Goal: Task Accomplishment & Management: Manage account settings

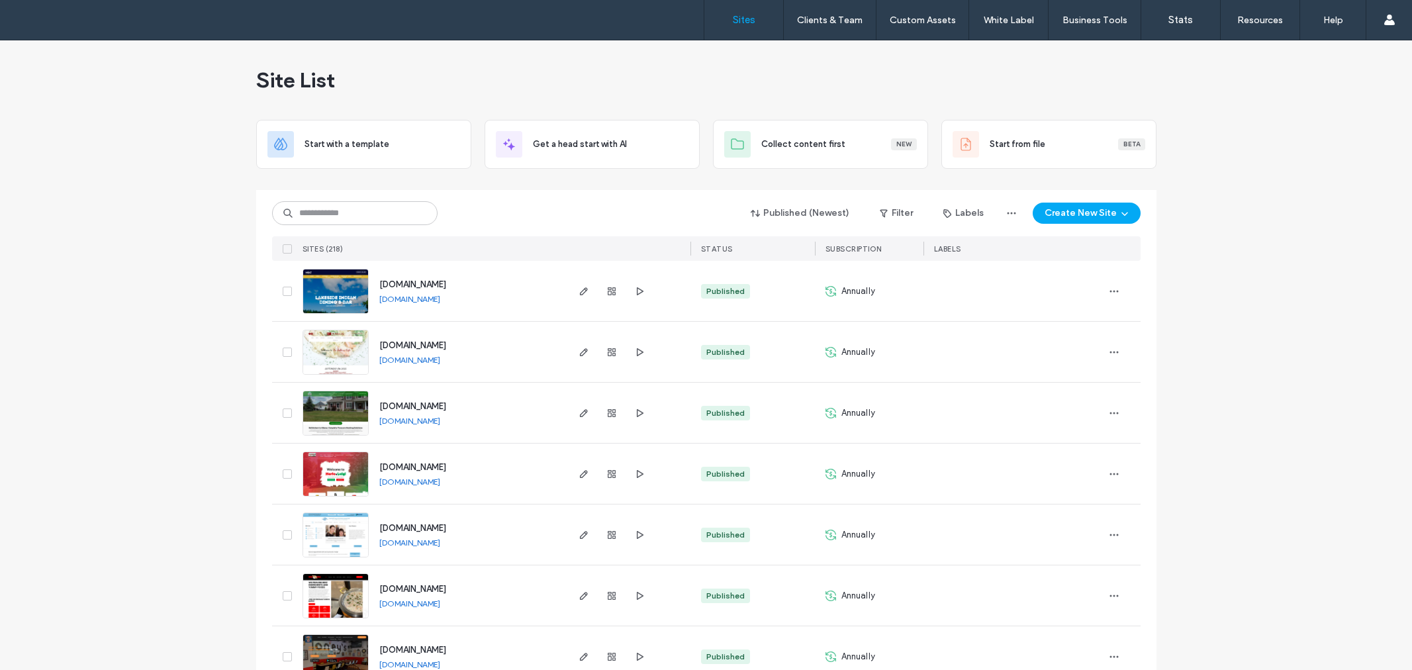
click at [346, 211] on input at bounding box center [355, 213] width 166 height 24
click at [362, 211] on input at bounding box center [355, 213] width 166 height 24
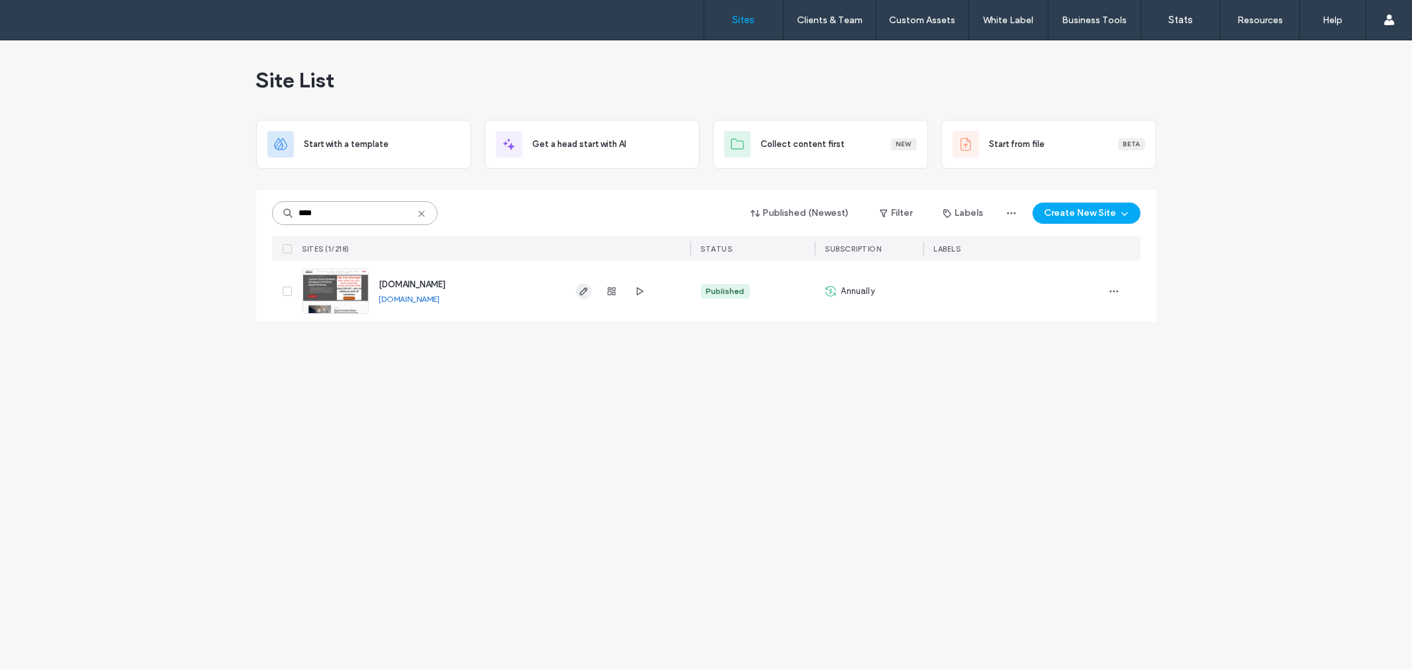
type input "****"
click at [586, 292] on icon "button" at bounding box center [584, 291] width 11 height 11
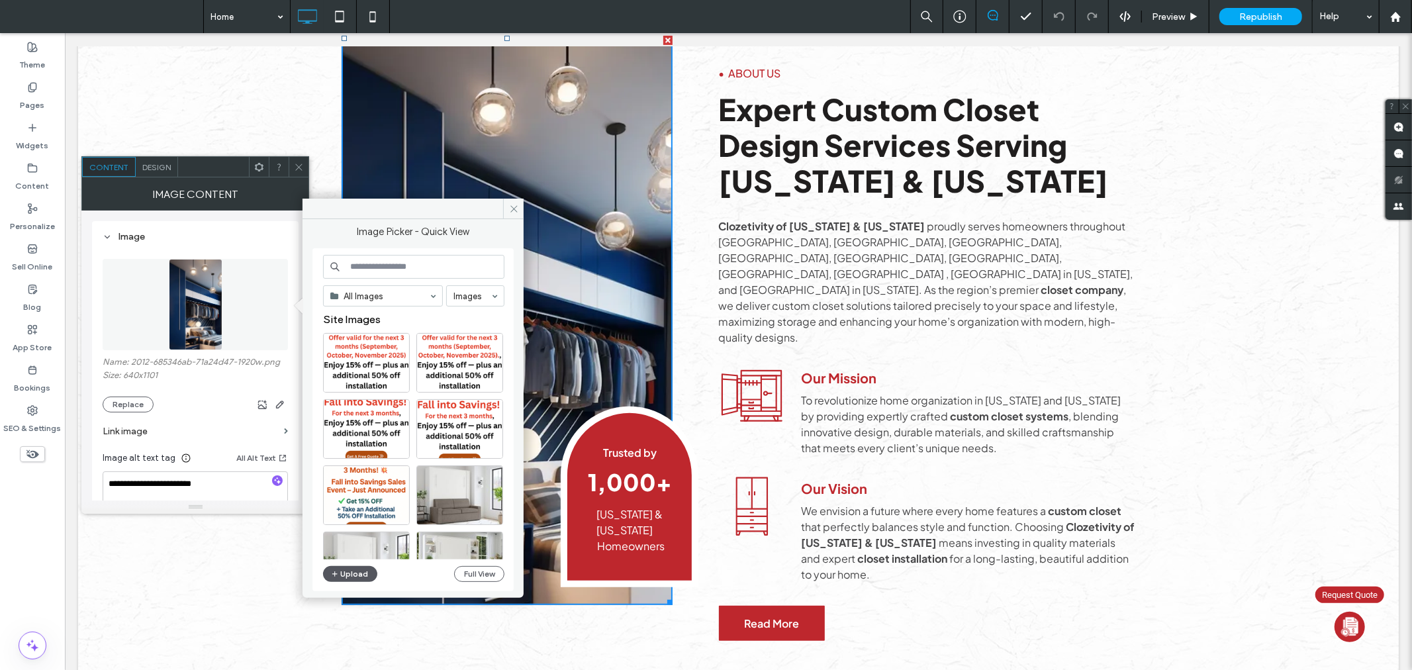
click at [356, 566] on button "Upload" at bounding box center [350, 574] width 54 height 16
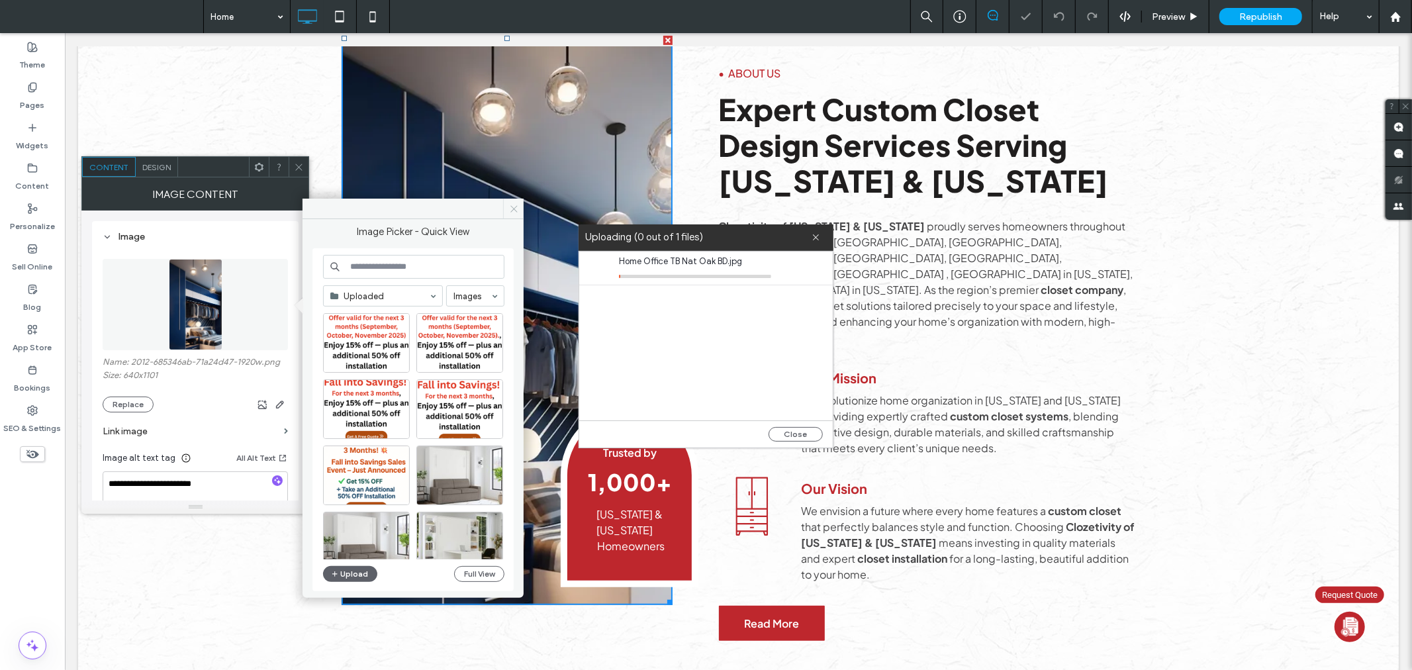
click at [510, 207] on icon at bounding box center [514, 209] width 10 height 10
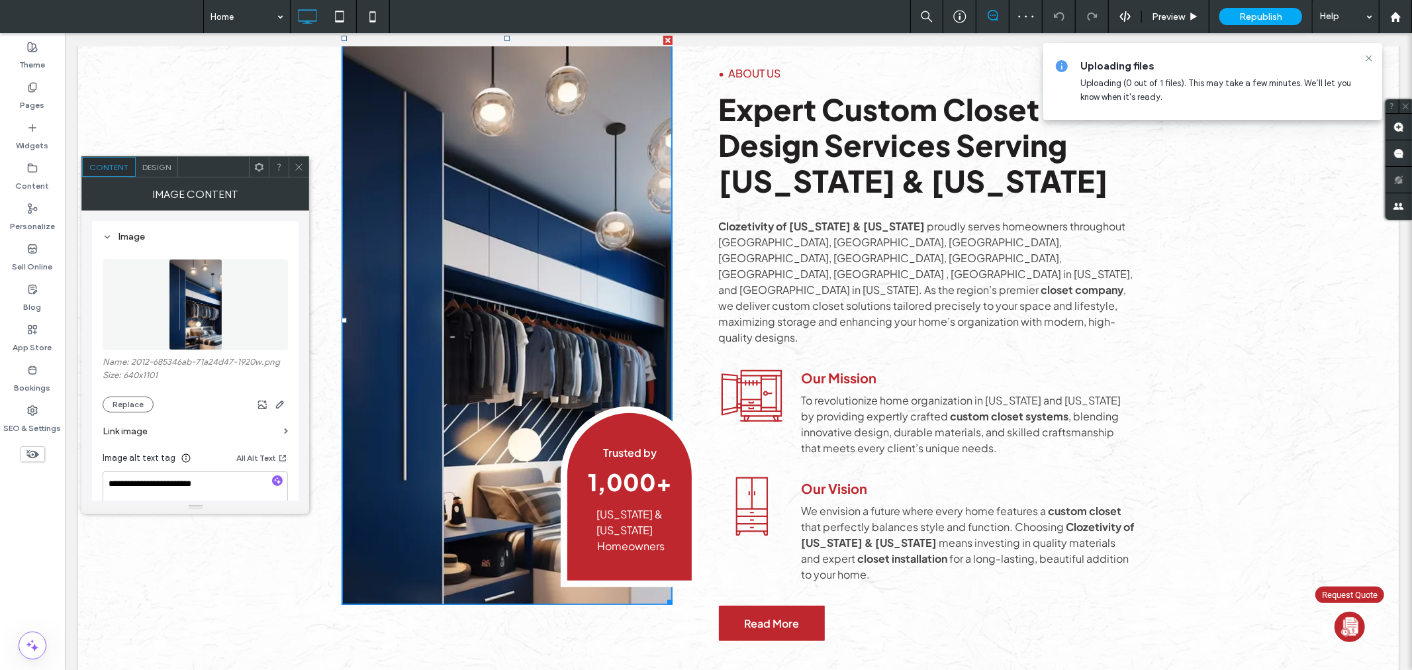
click at [305, 158] on div at bounding box center [299, 167] width 20 height 20
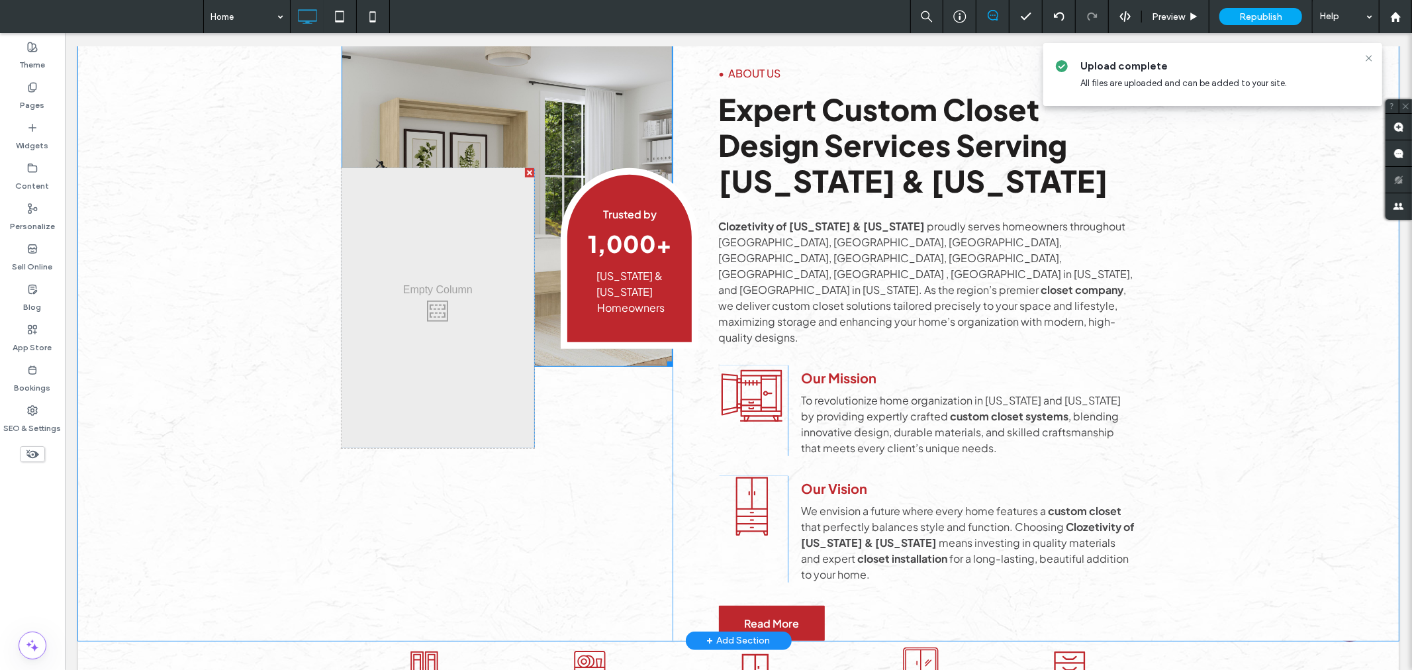
click at [492, 64] on img at bounding box center [506, 200] width 331 height 331
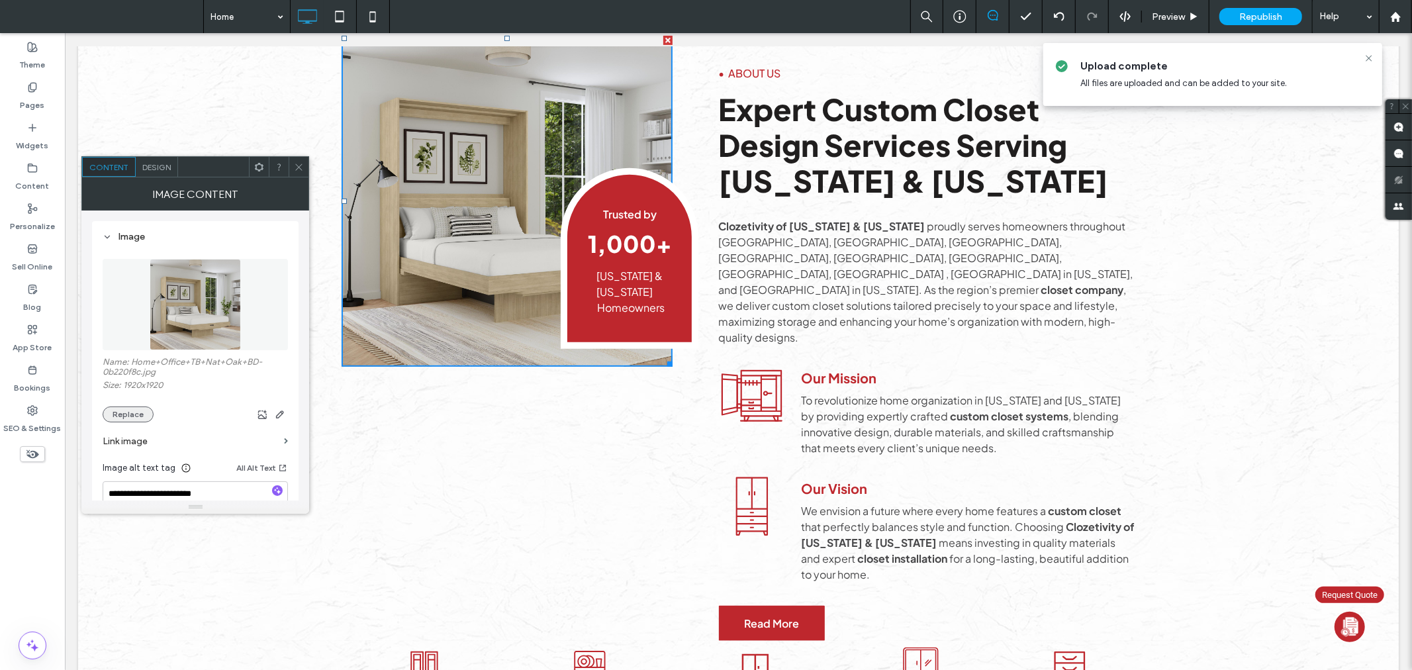
click at [146, 413] on button "Replace" at bounding box center [128, 415] width 51 height 16
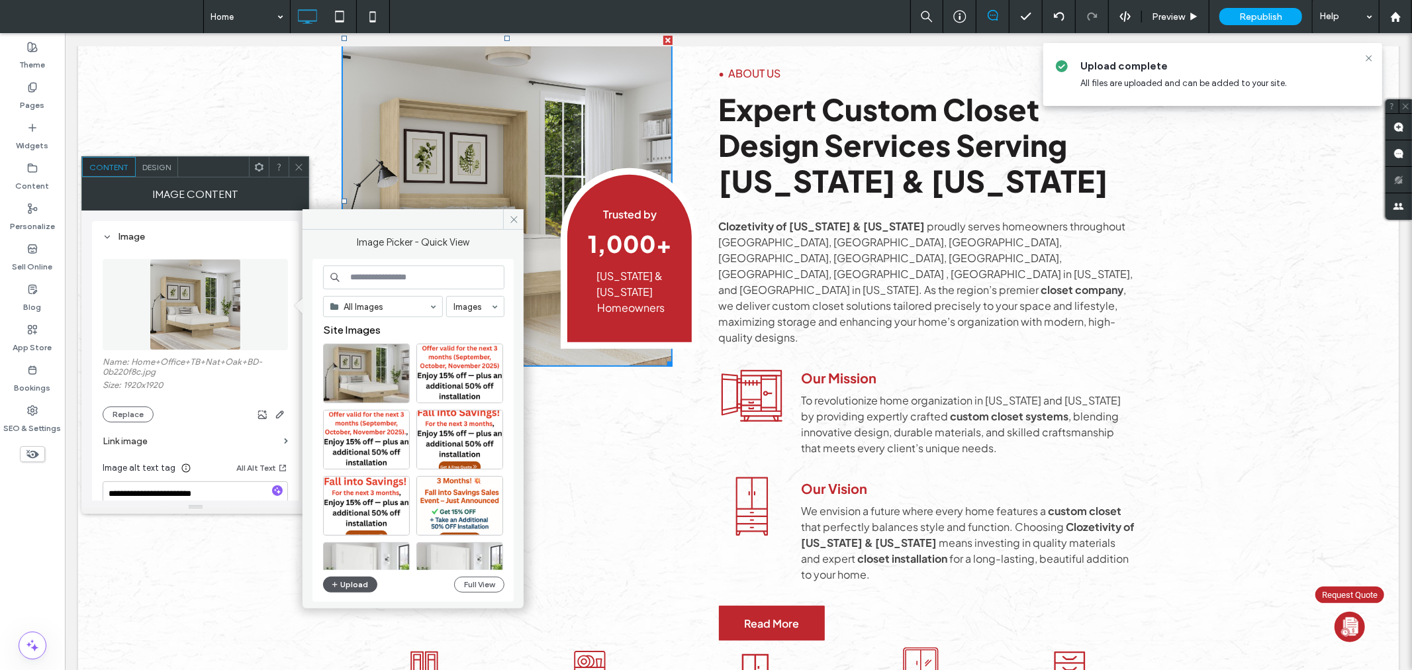
click at [360, 585] on button "Upload" at bounding box center [350, 585] width 54 height 16
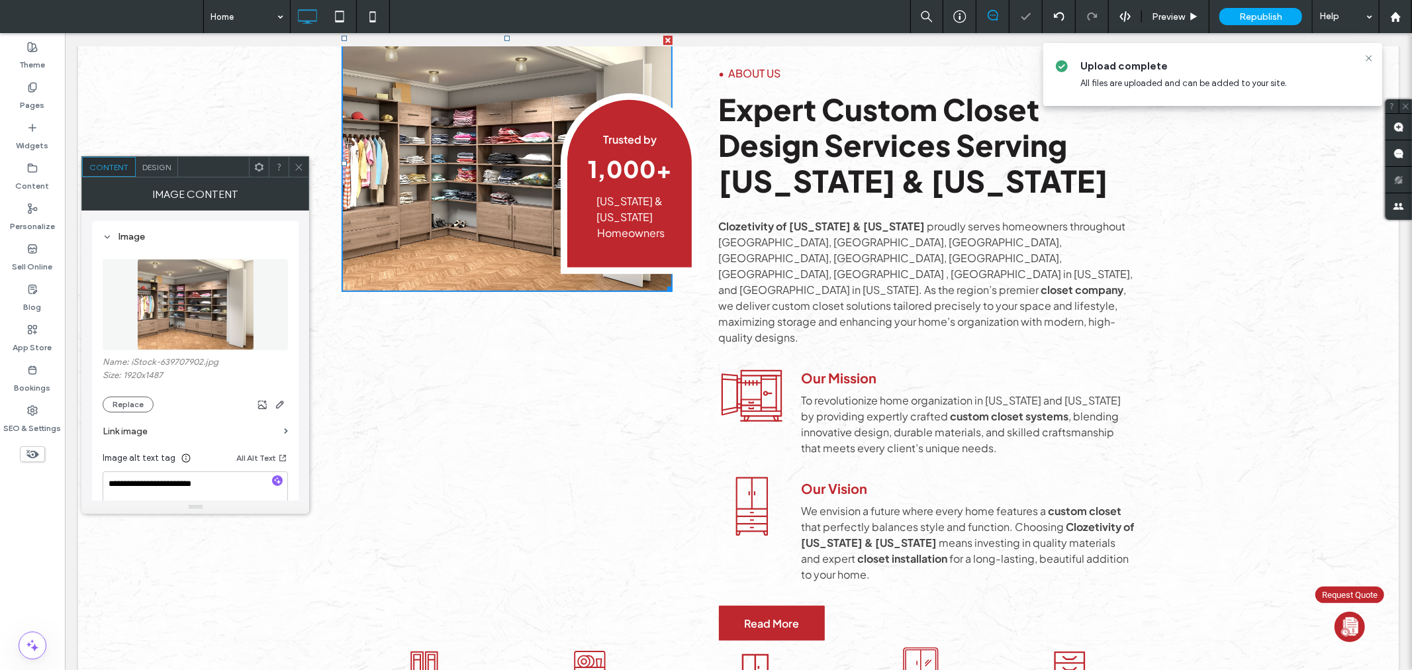
click at [301, 166] on icon at bounding box center [299, 167] width 10 height 10
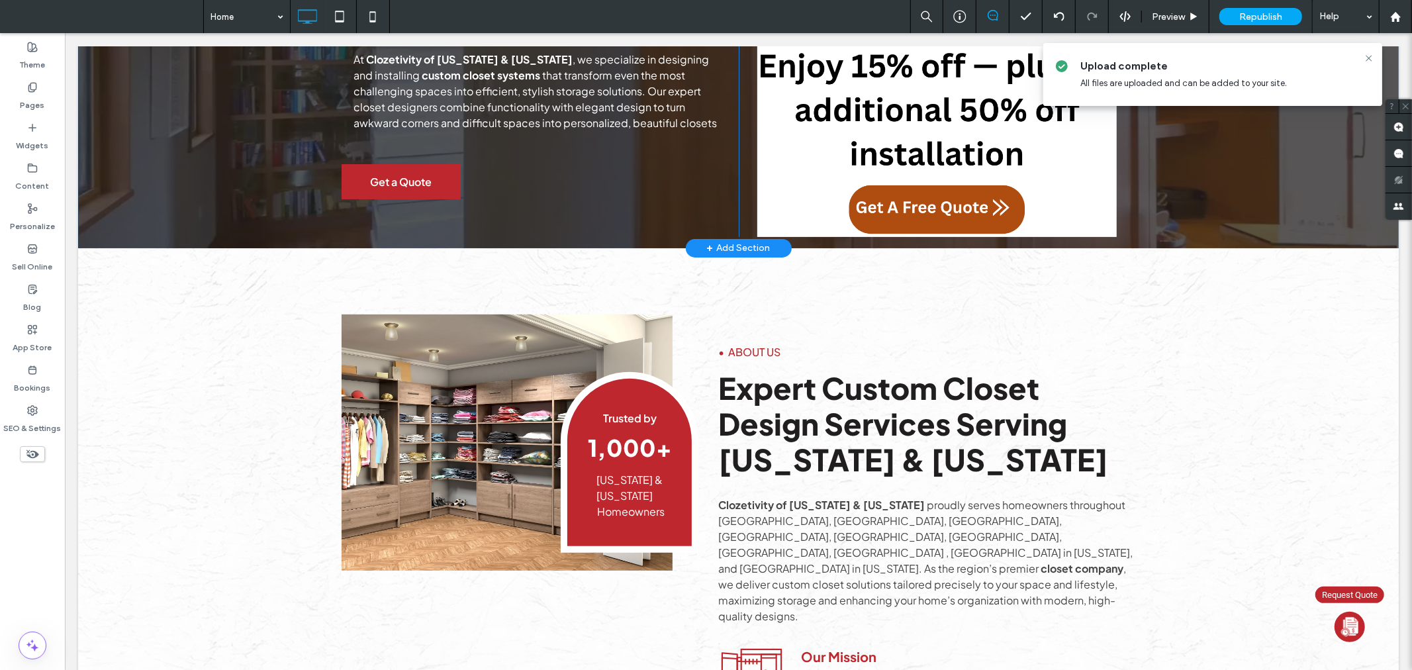
scroll to position [270, 0]
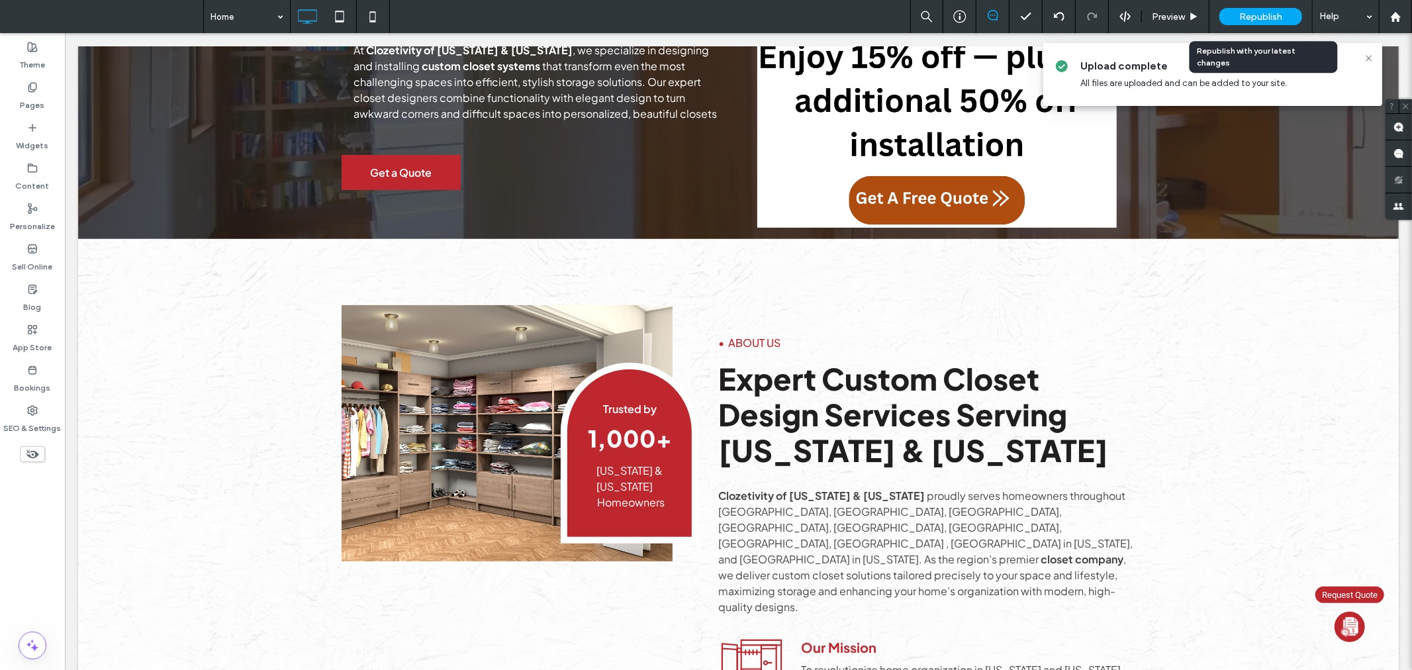
click at [1270, 16] on span "Republish" at bounding box center [1261, 16] width 43 height 11
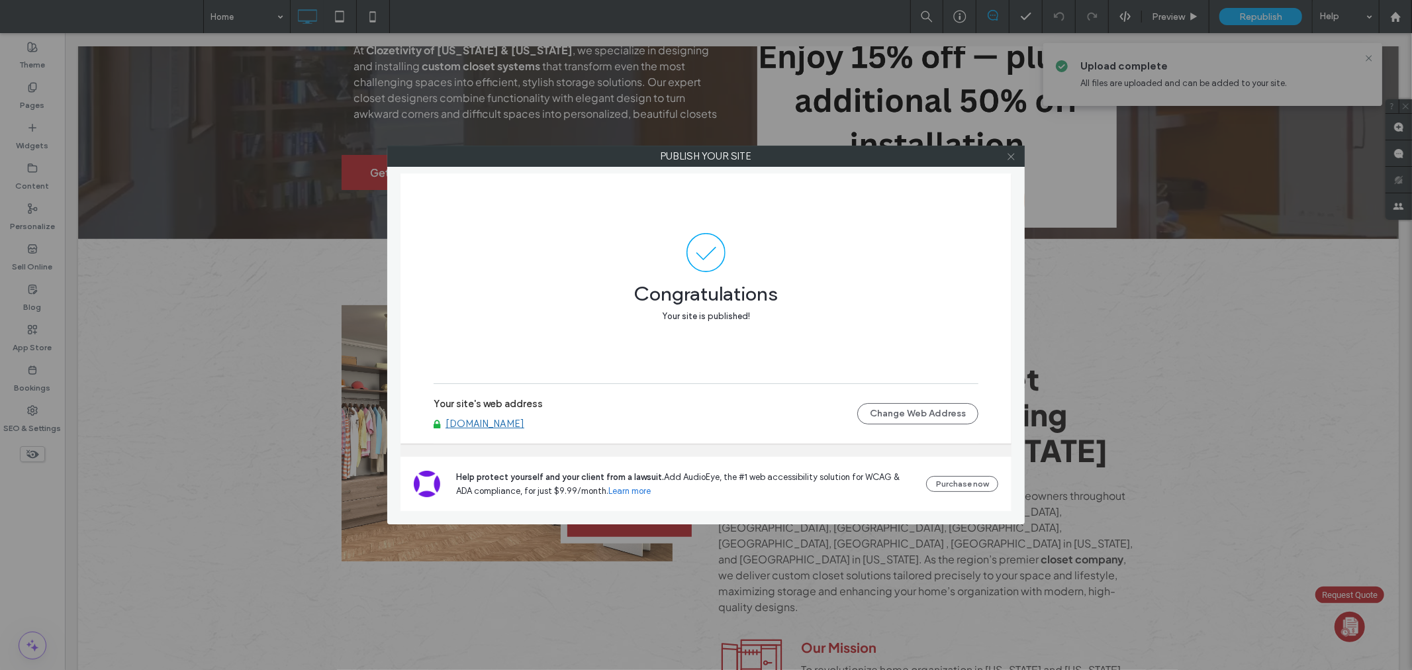
click at [1010, 154] on icon at bounding box center [1012, 157] width 10 height 10
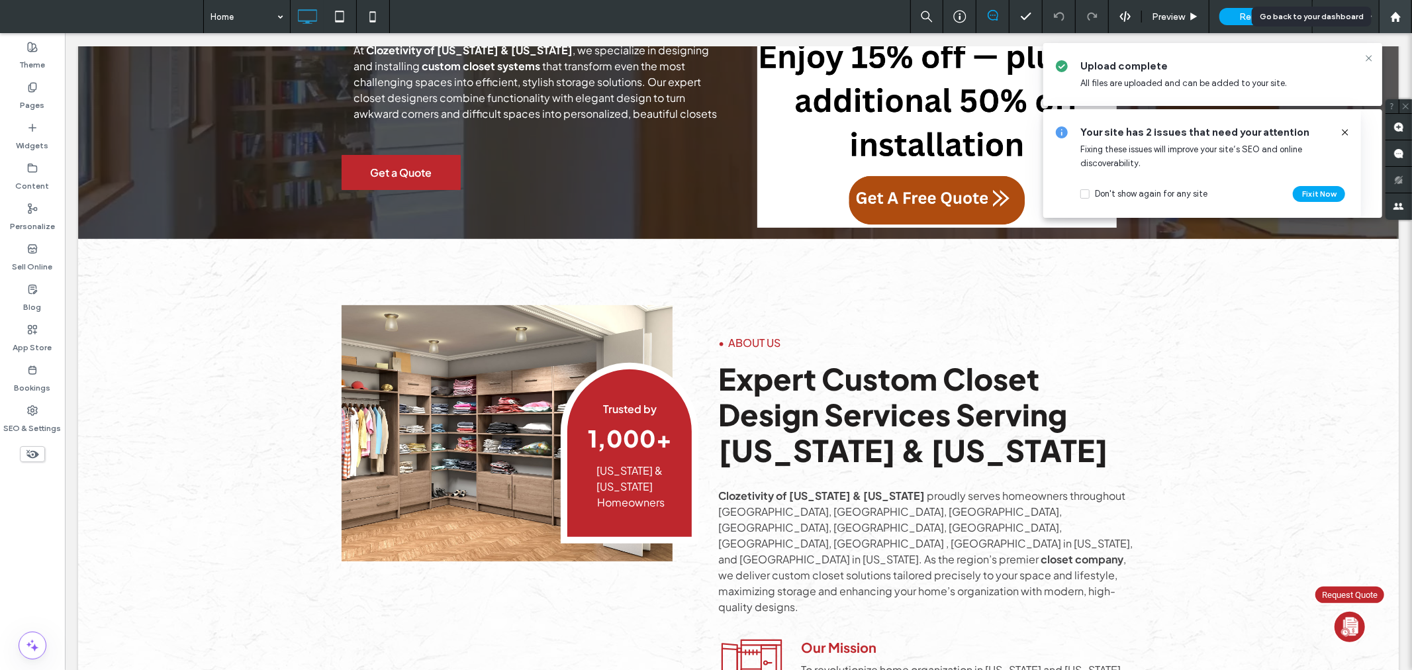
click at [1399, 21] on use at bounding box center [1396, 16] width 10 height 10
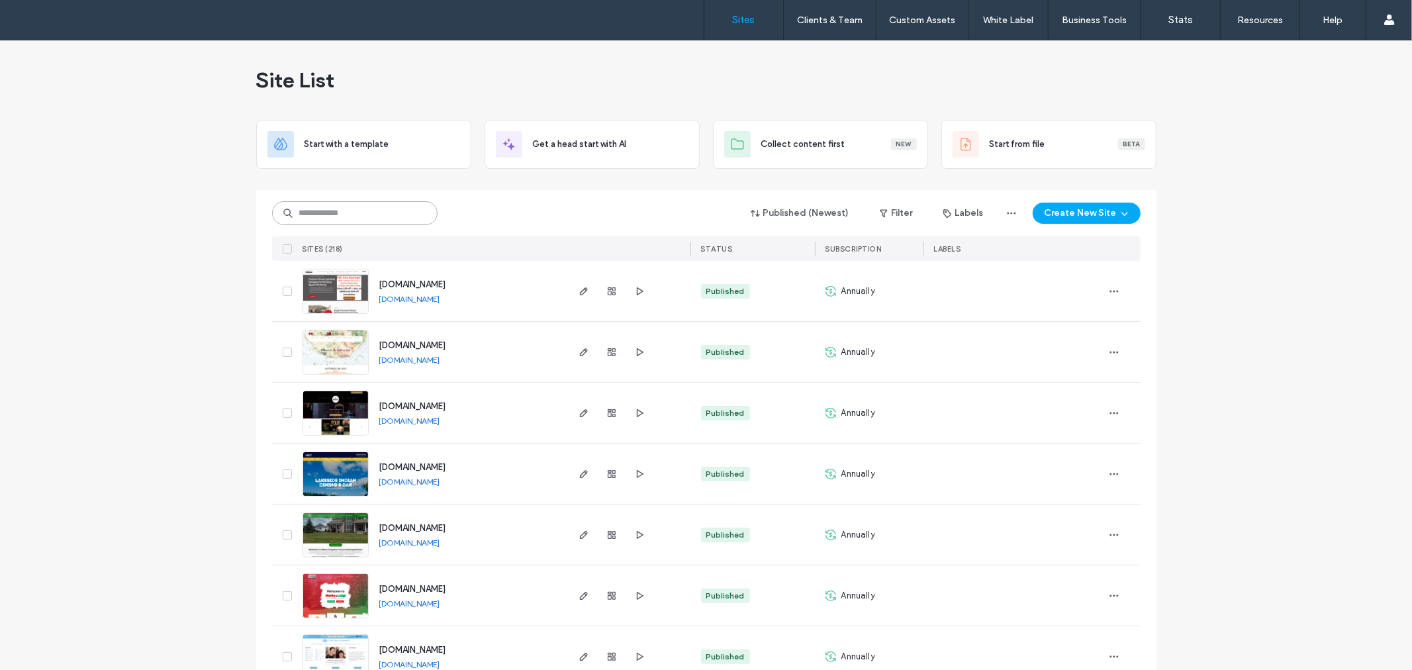
click at [382, 215] on input at bounding box center [355, 213] width 166 height 24
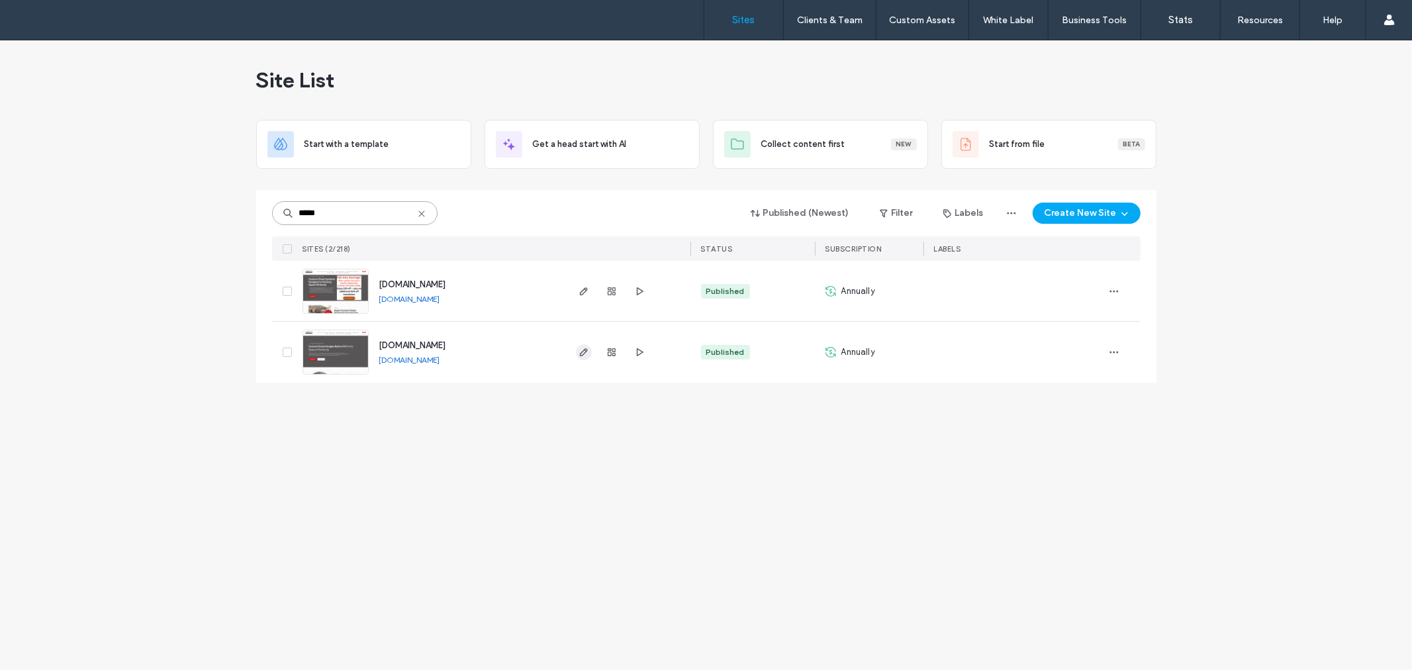
type input "*****"
click at [583, 358] on span "button" at bounding box center [584, 352] width 16 height 16
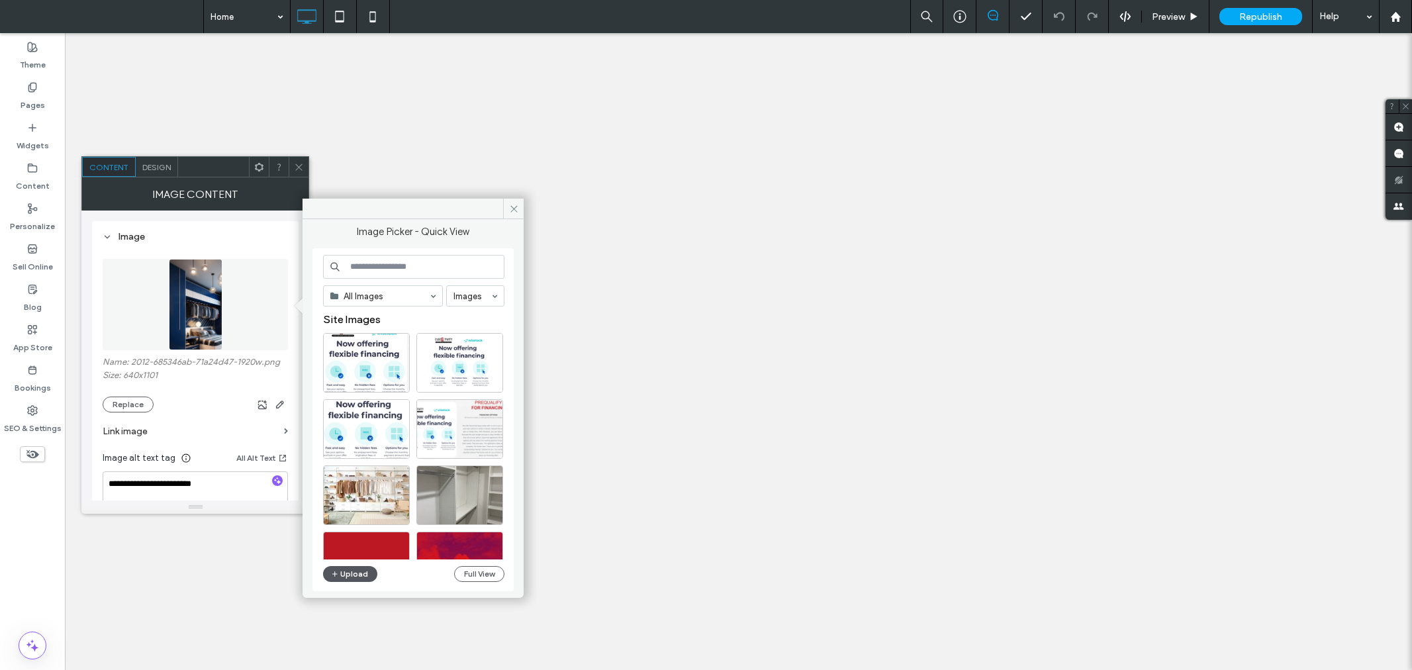
click at [361, 575] on button "Upload" at bounding box center [350, 574] width 54 height 16
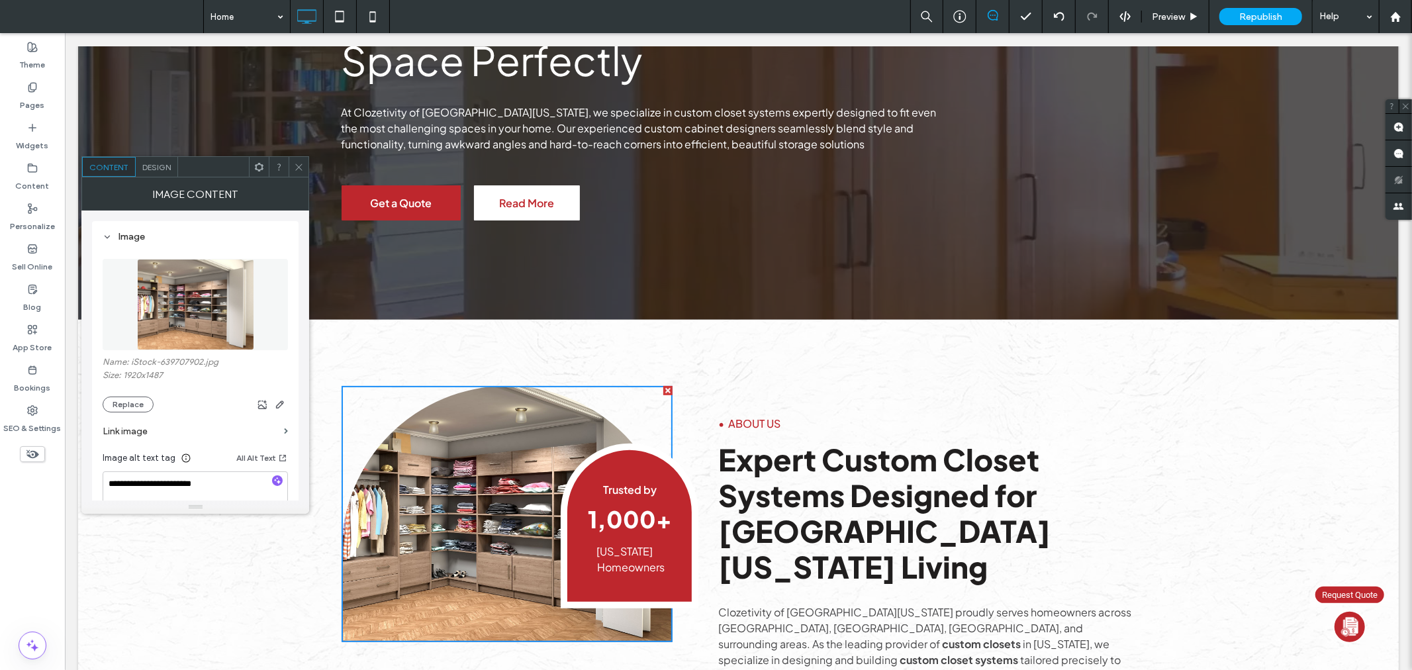
drag, startPoint x: 153, startPoint y: 179, endPoint x: 160, endPoint y: 172, distance: 9.8
click at [153, 179] on div "Image Content" at bounding box center [195, 193] width 228 height 33
click at [160, 172] on div "Design" at bounding box center [157, 167] width 42 height 20
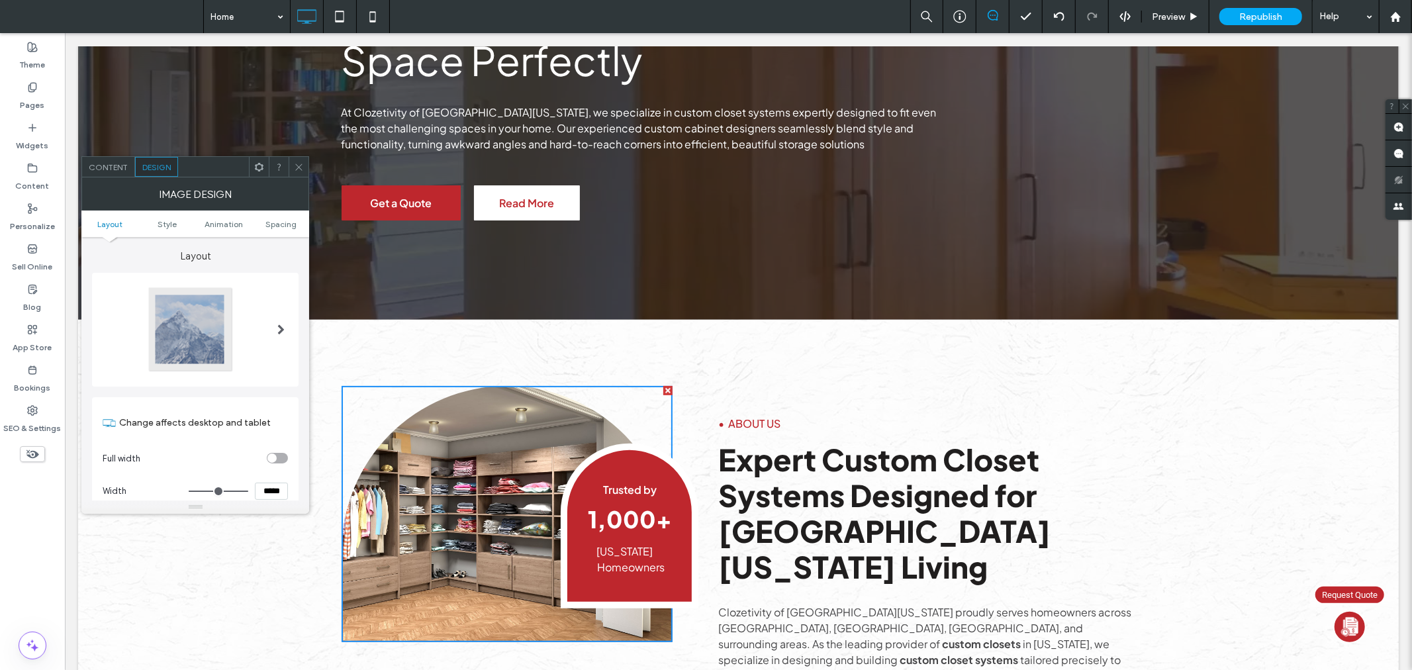
type input "***"
click at [205, 358] on div at bounding box center [190, 329] width 87 height 87
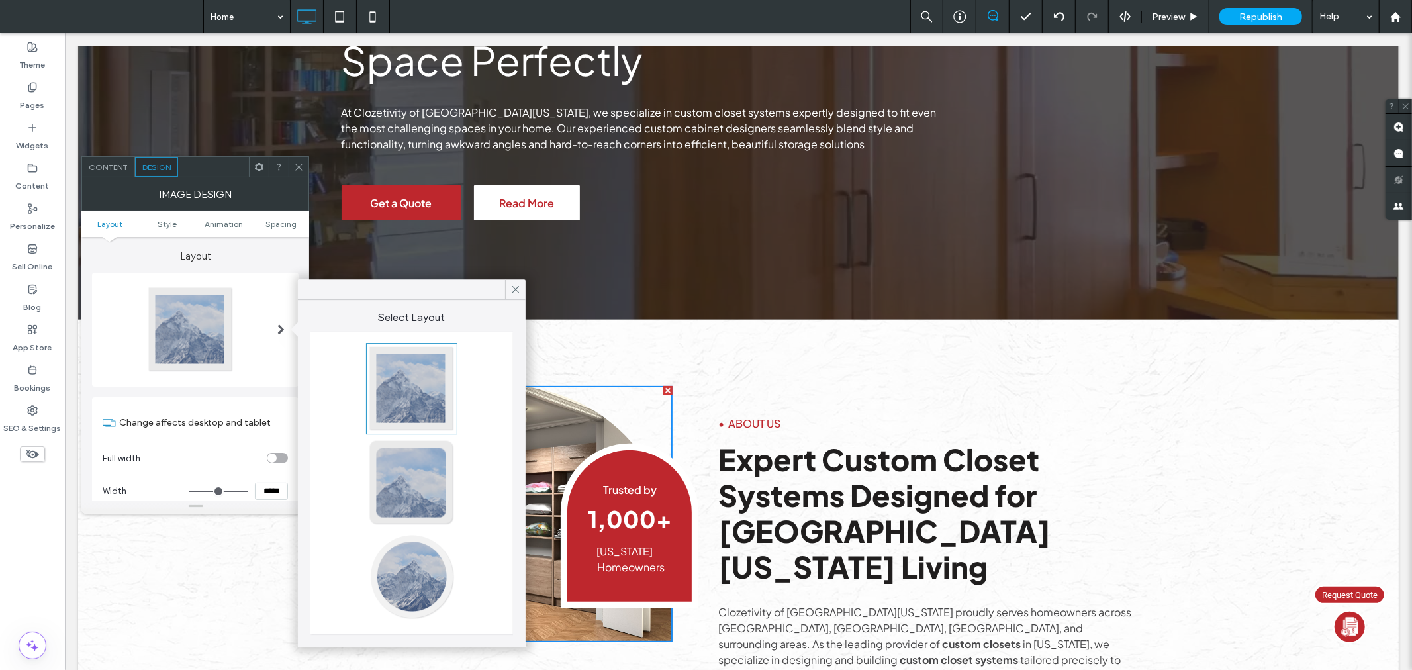
click at [428, 371] on div at bounding box center [411, 388] width 87 height 87
type input "*"
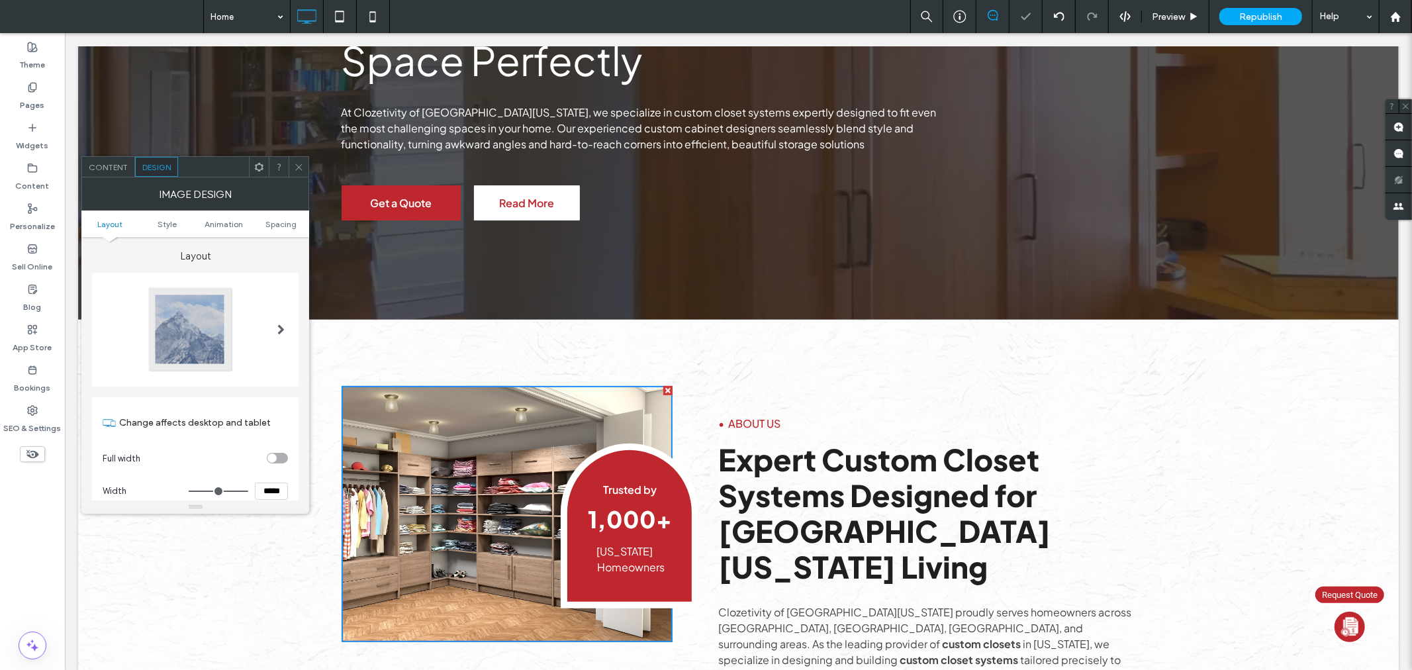
scroll to position [270, 0]
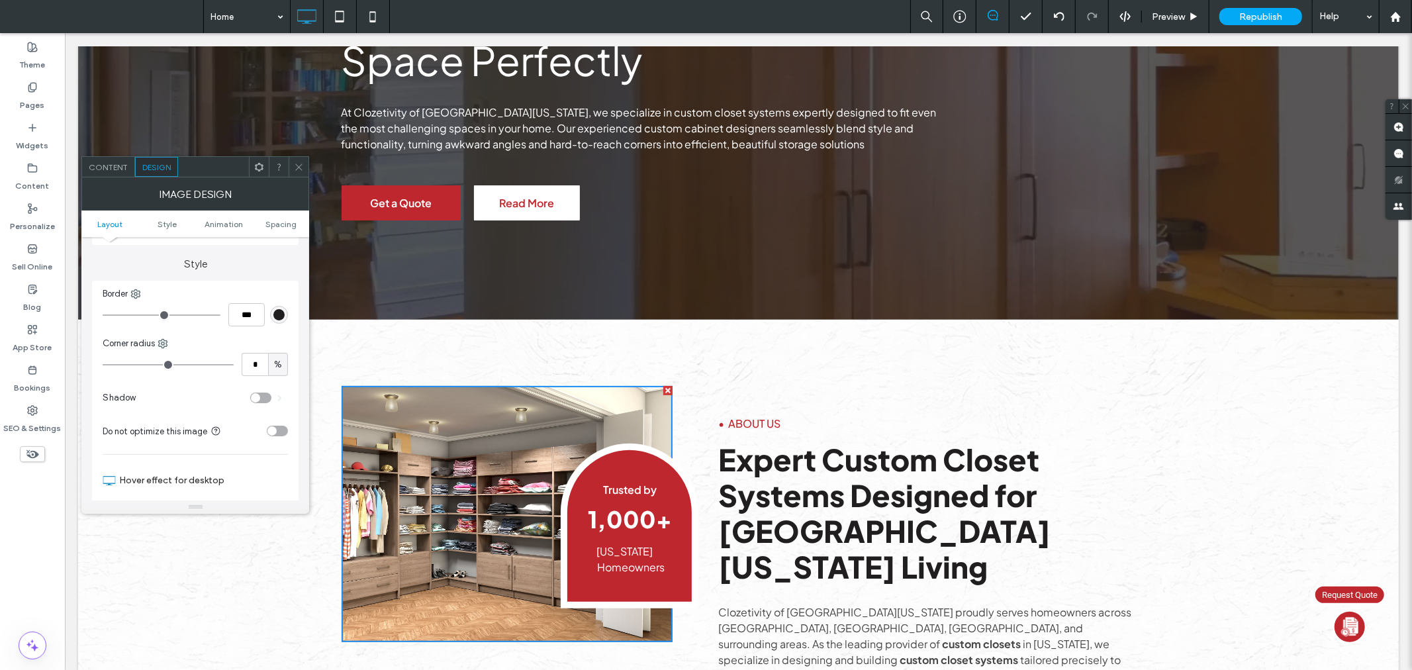
click at [299, 162] on icon at bounding box center [299, 167] width 10 height 10
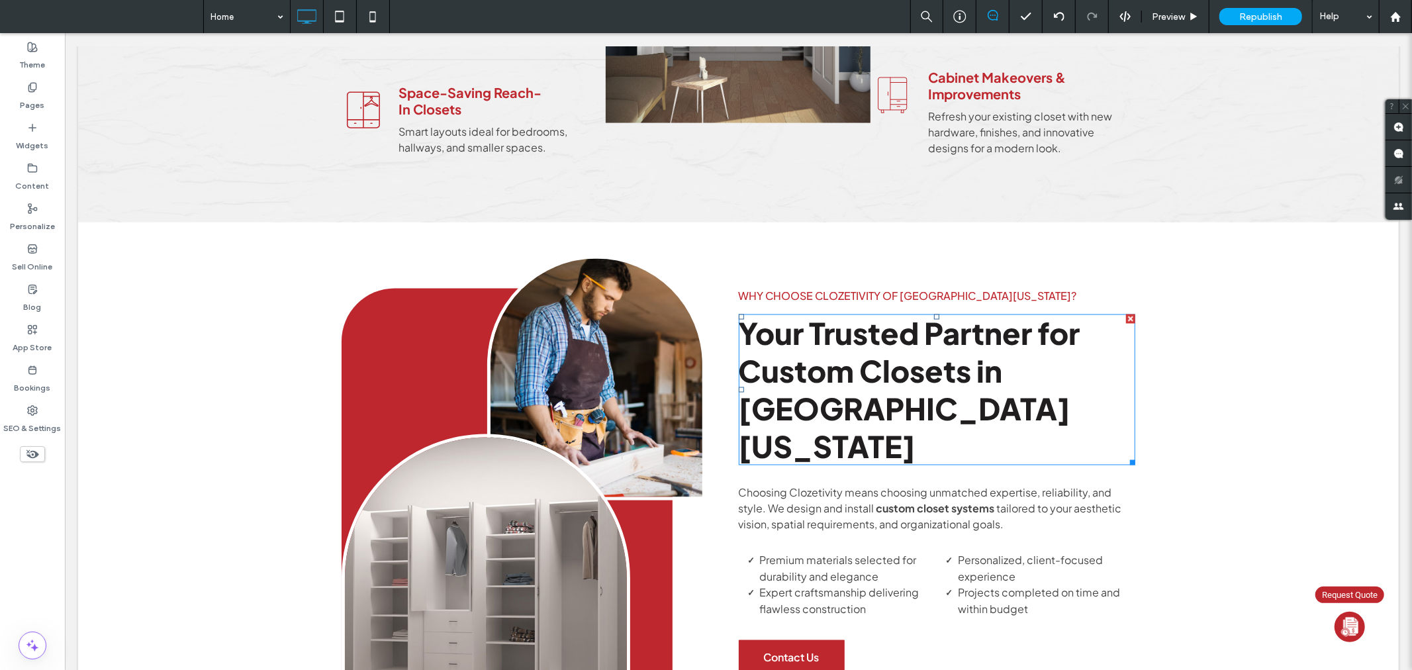
scroll to position [1889, 0]
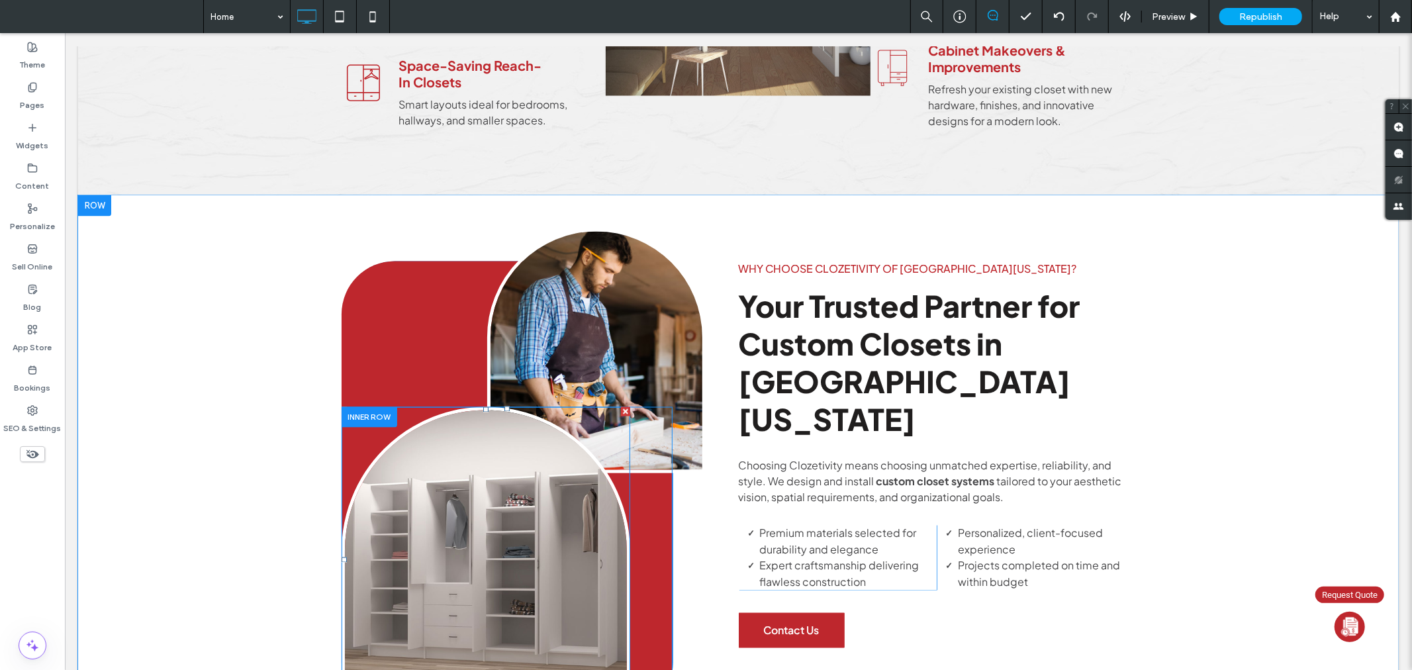
click at [529, 438] on img at bounding box center [485, 559] width 289 height 305
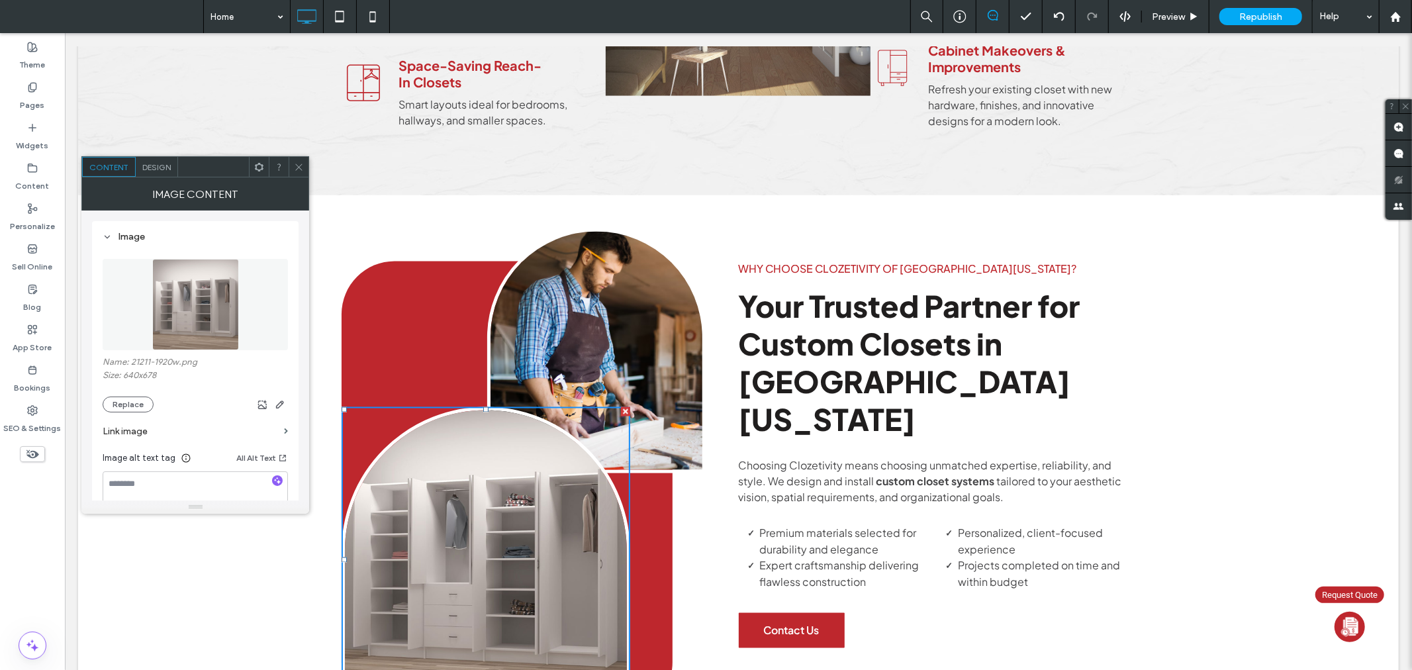
click at [301, 162] on icon at bounding box center [299, 167] width 10 height 10
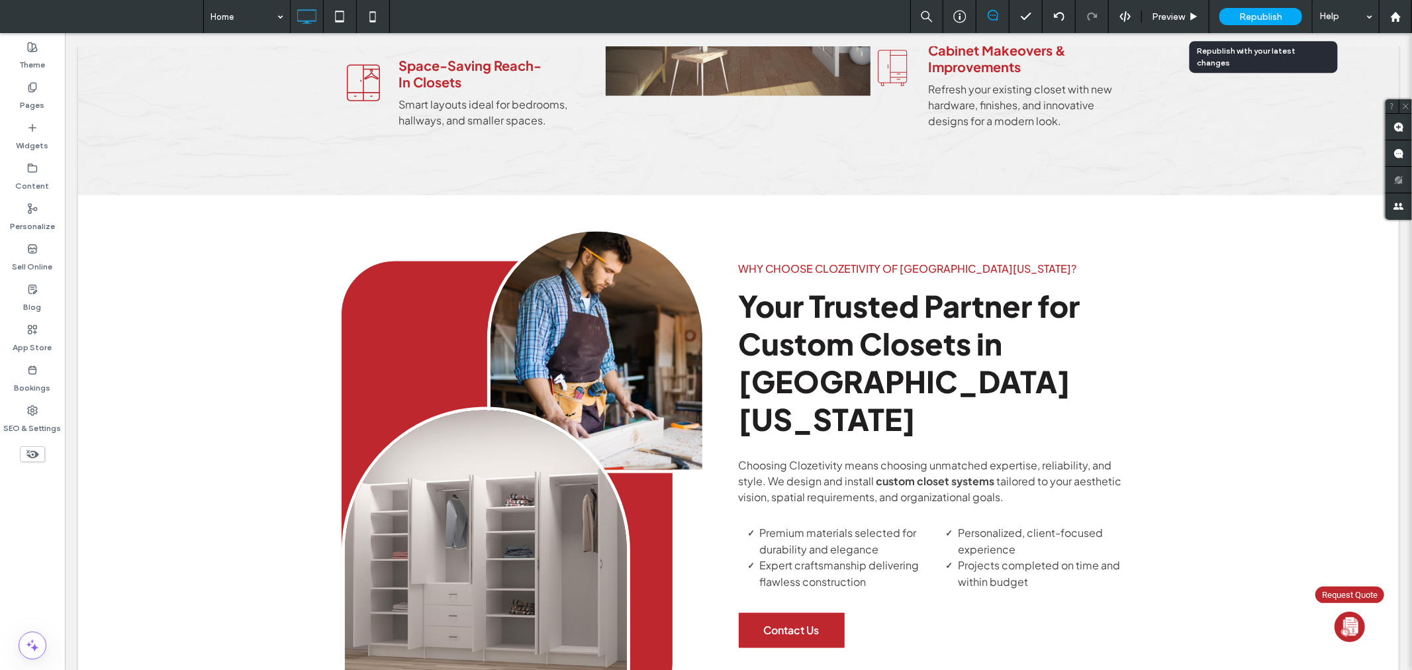
click at [1259, 13] on span "Republish" at bounding box center [1261, 16] width 43 height 11
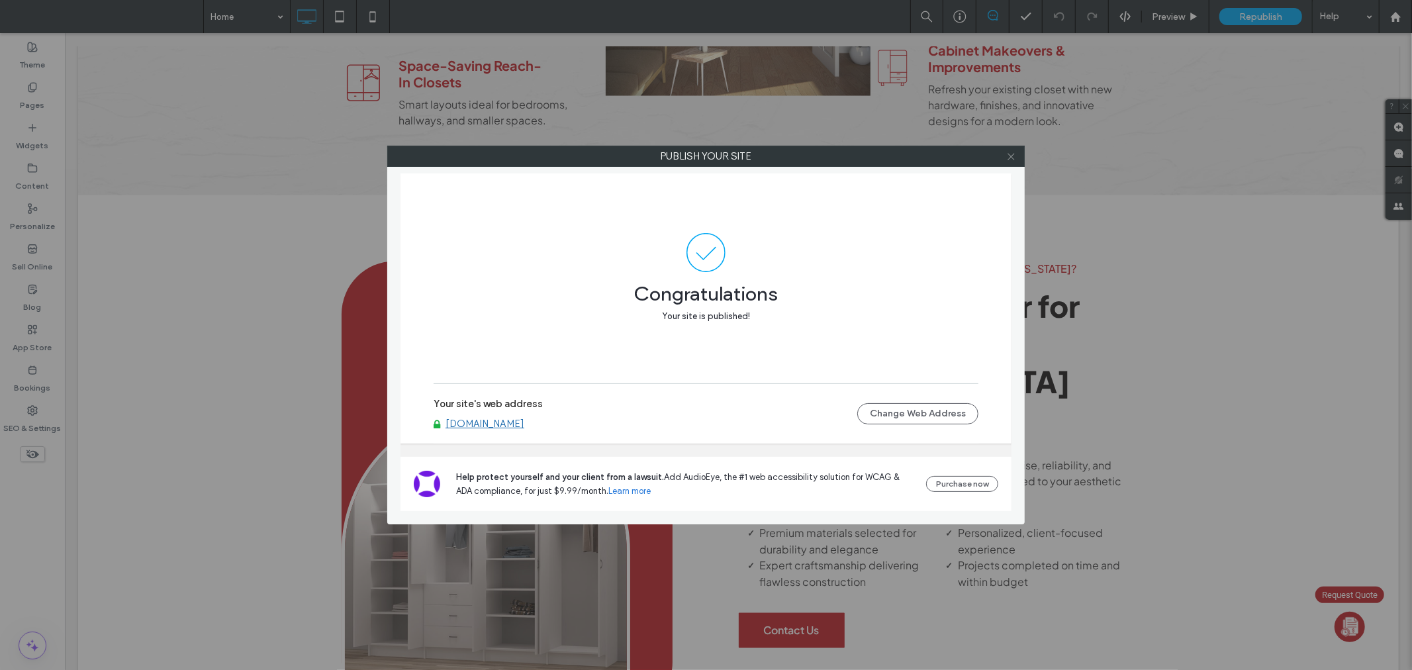
click at [1015, 153] on icon at bounding box center [1012, 157] width 10 height 10
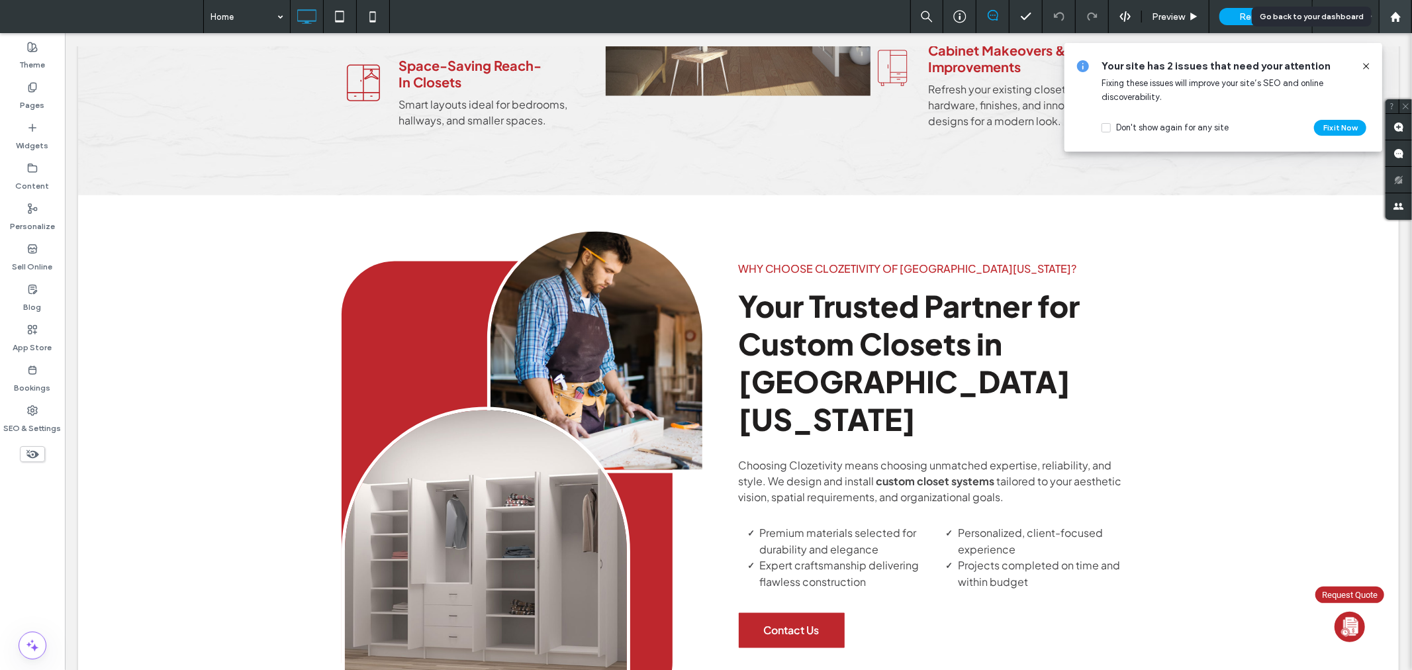
click at [1401, 17] on icon at bounding box center [1396, 16] width 11 height 11
